Goal: Navigation & Orientation: Find specific page/section

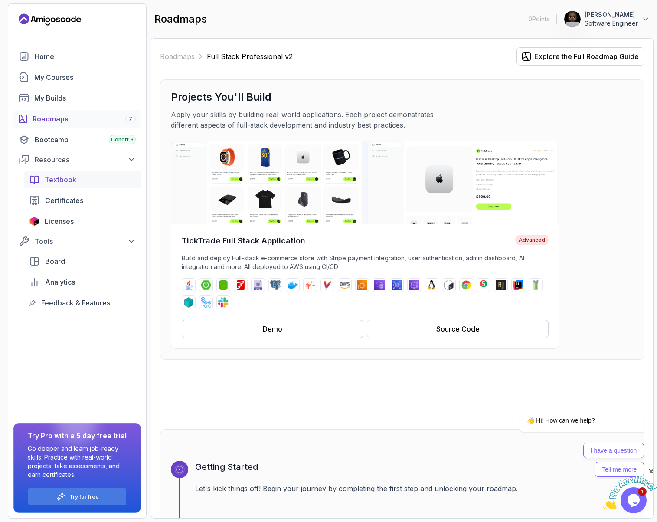
click at [74, 179] on span "Textbook" at bounding box center [61, 179] width 32 height 10
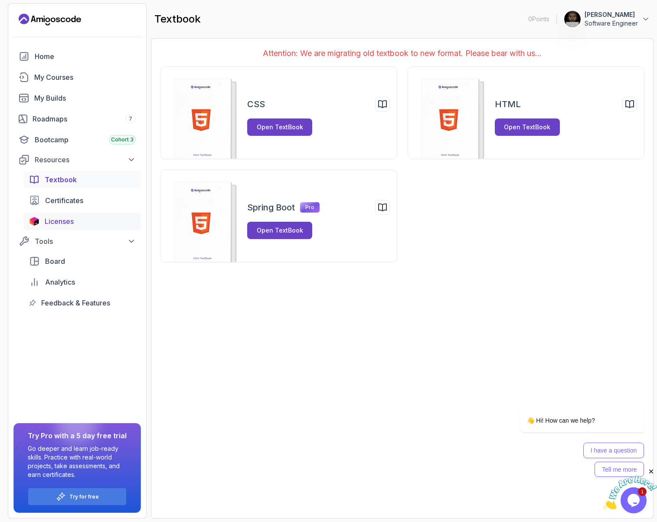
click at [62, 217] on span "Licenses" at bounding box center [59, 221] width 29 height 10
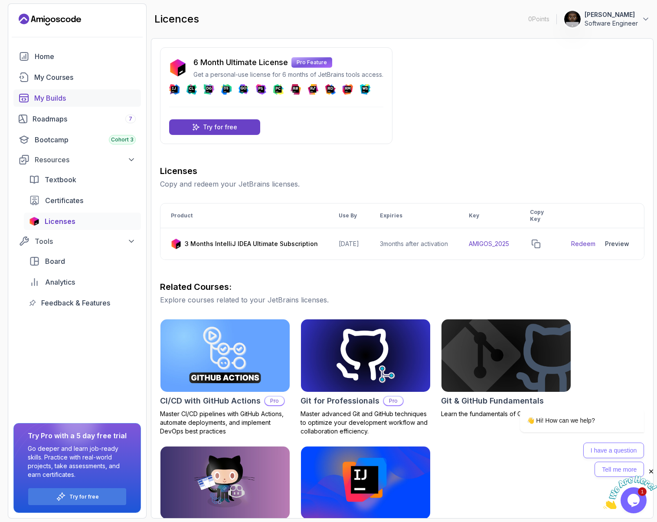
click at [67, 97] on div "My Builds" at bounding box center [84, 98] width 101 height 10
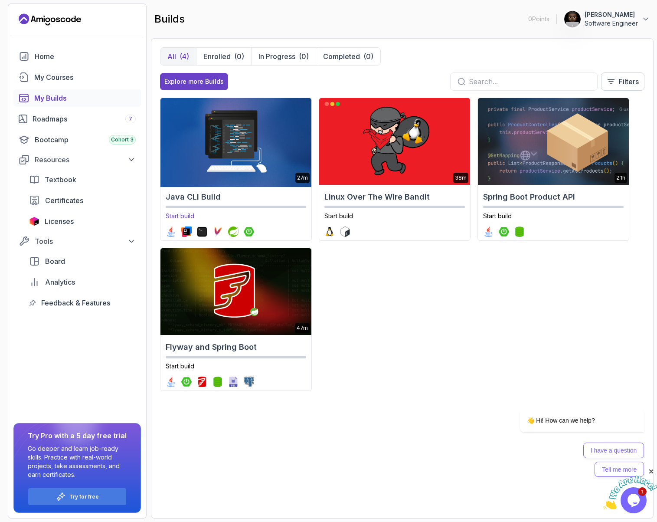
click at [258, 133] on img at bounding box center [236, 141] width 158 height 91
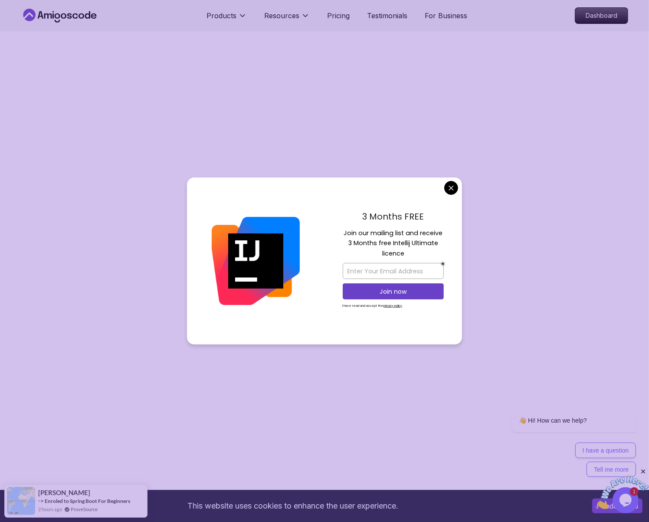
click at [456, 189] on body "This website uses cookies to enhance the user experience. I understand Products…" at bounding box center [324, 487] width 649 height 975
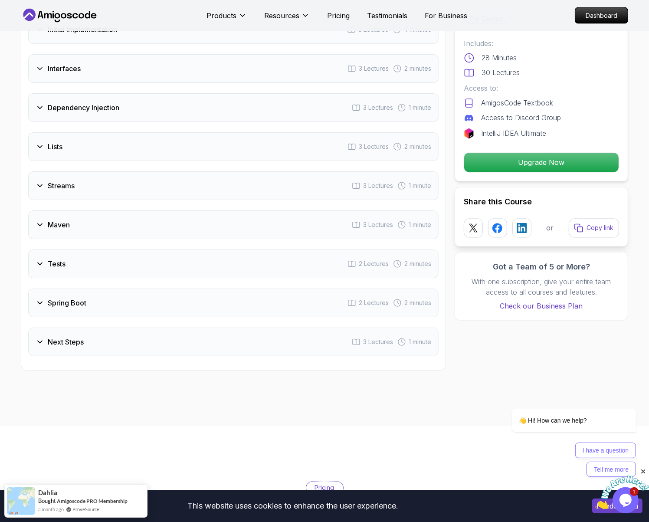
scroll to position [1301, 0]
